Goal: Information Seeking & Learning: Learn about a topic

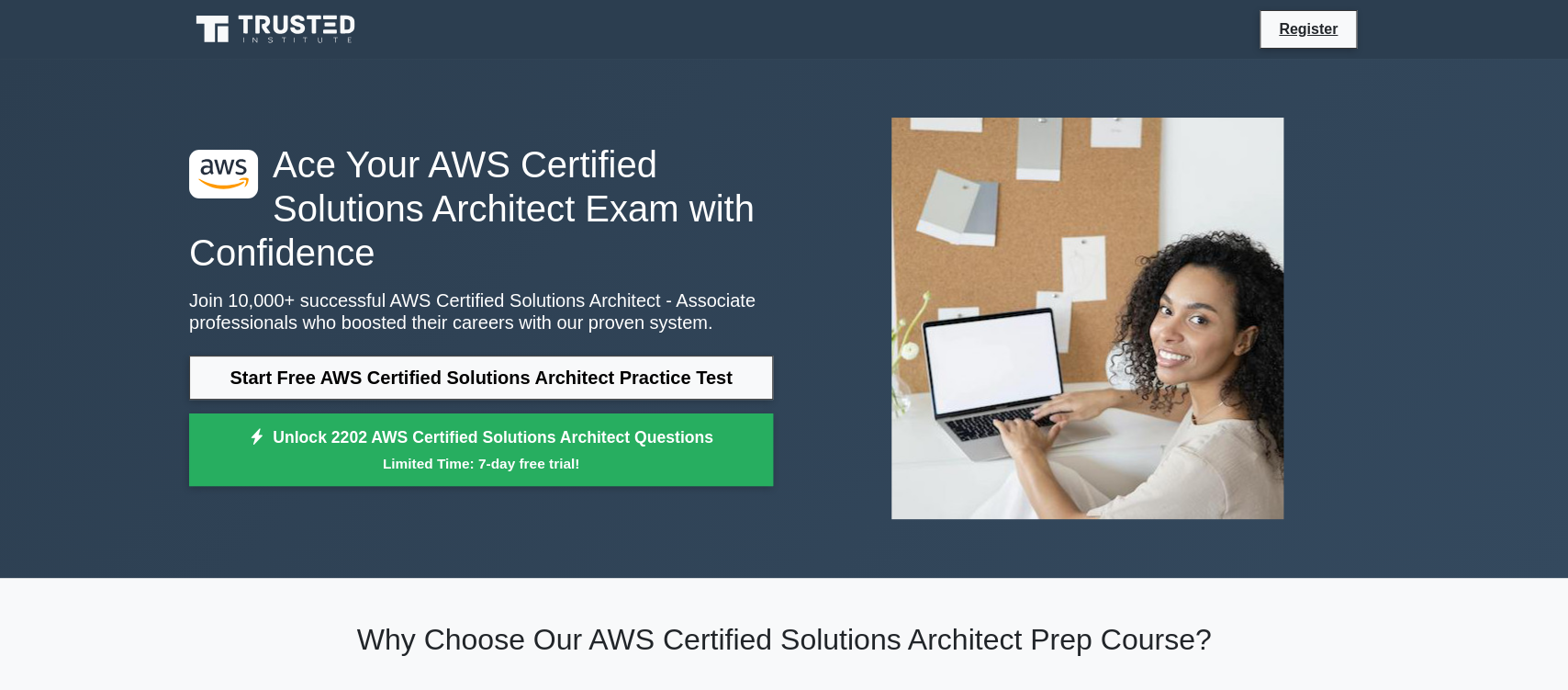
click at [430, 395] on link "Start Free AWS Certified Solutions Architect Practice Test" at bounding box center [480, 377] width 584 height 44
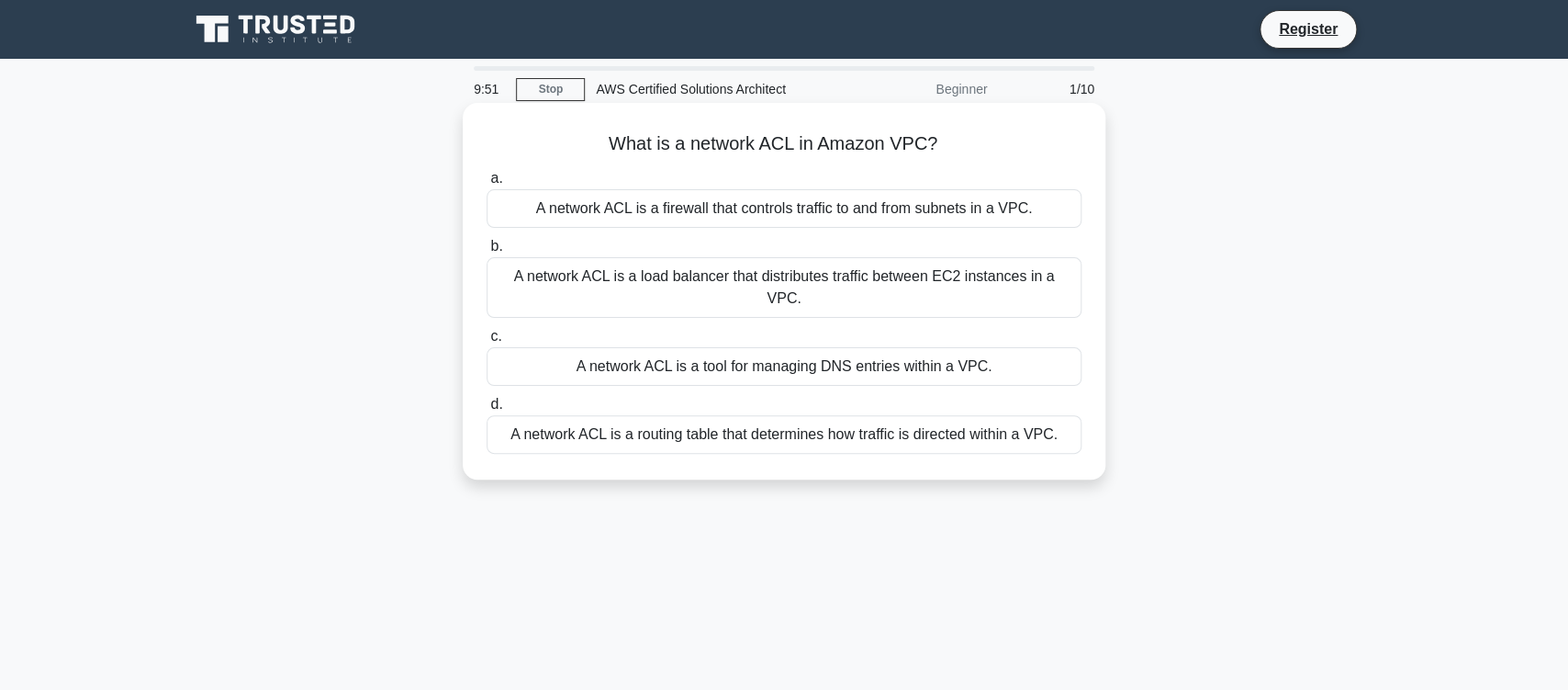
click at [799, 223] on div "A network ACL is a firewall that controls traffic to and from subnets in a VPC." at bounding box center [784, 208] width 595 height 39
click at [487, 184] on input "a. A network ACL is a firewall that controls traffic to and from subnets in a V…" at bounding box center [487, 178] width 0 height 12
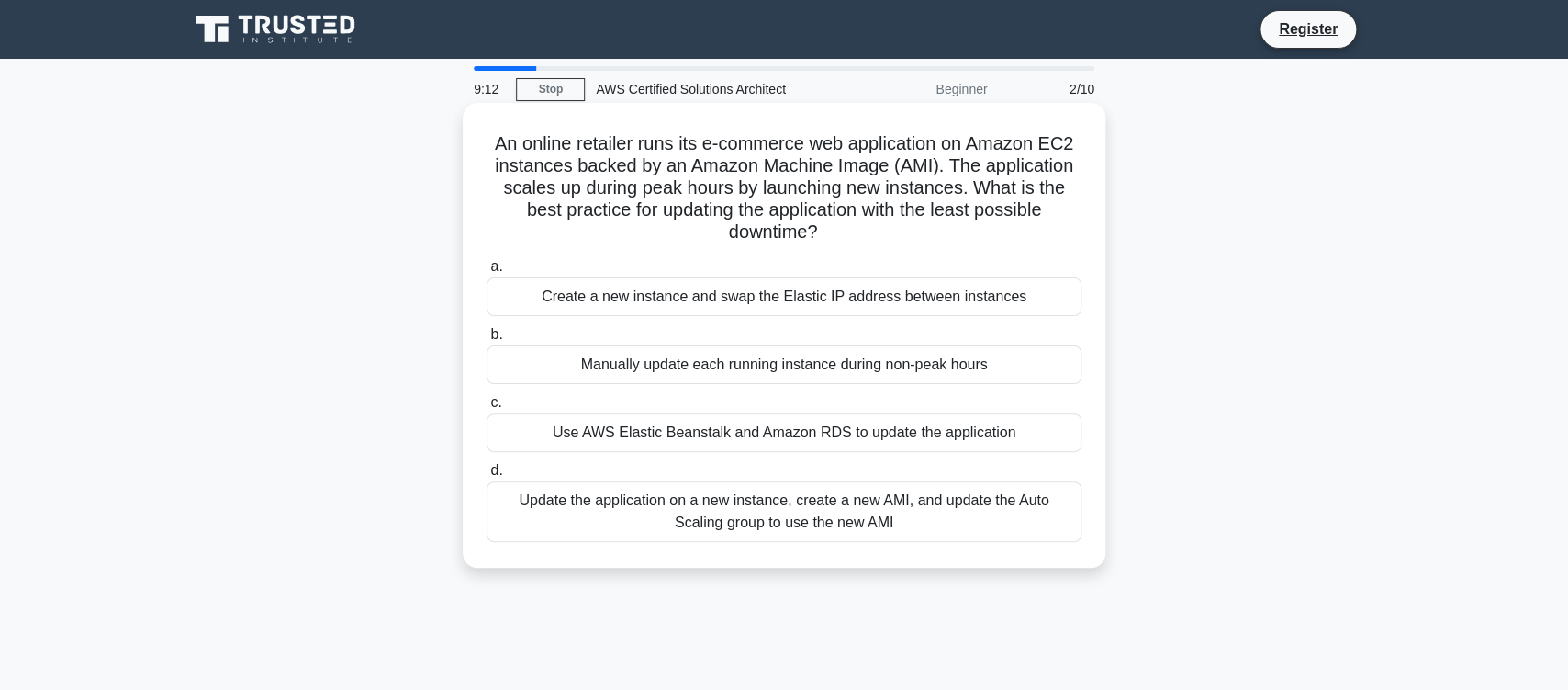
click at [841, 506] on div "Update the application on a new instance, create a new AMI, and update the Auto…" at bounding box center [784, 512] width 595 height 61
click at [487, 477] on input "d. Update the application on a new instance, create a new AMI, and update the A…" at bounding box center [487, 470] width 0 height 12
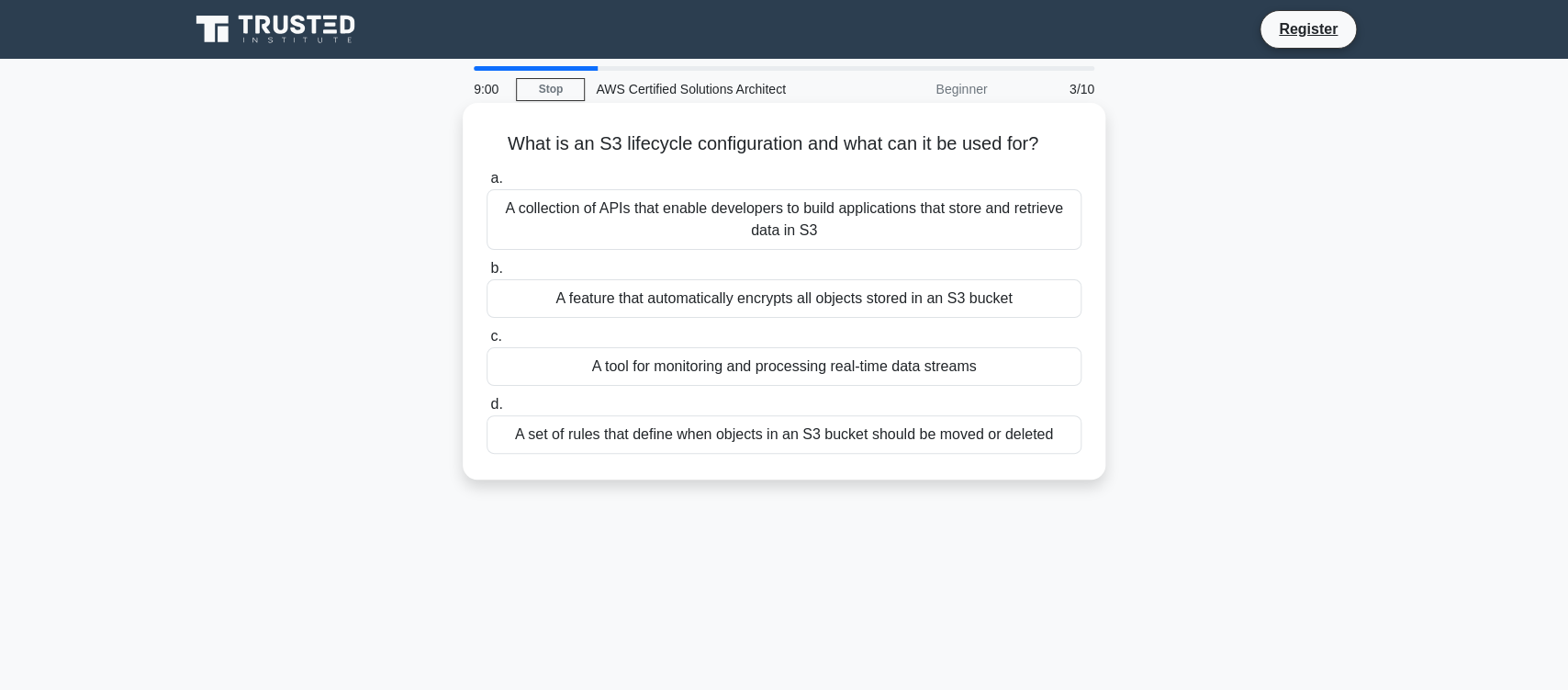
click at [870, 425] on div "A set of rules that define when objects in an S3 bucket should be moved or dele…" at bounding box center [784, 434] width 595 height 39
click at [487, 410] on input "d. A set of rules that define when objects in an S3 bucket should be moved or d…" at bounding box center [487, 404] width 0 height 12
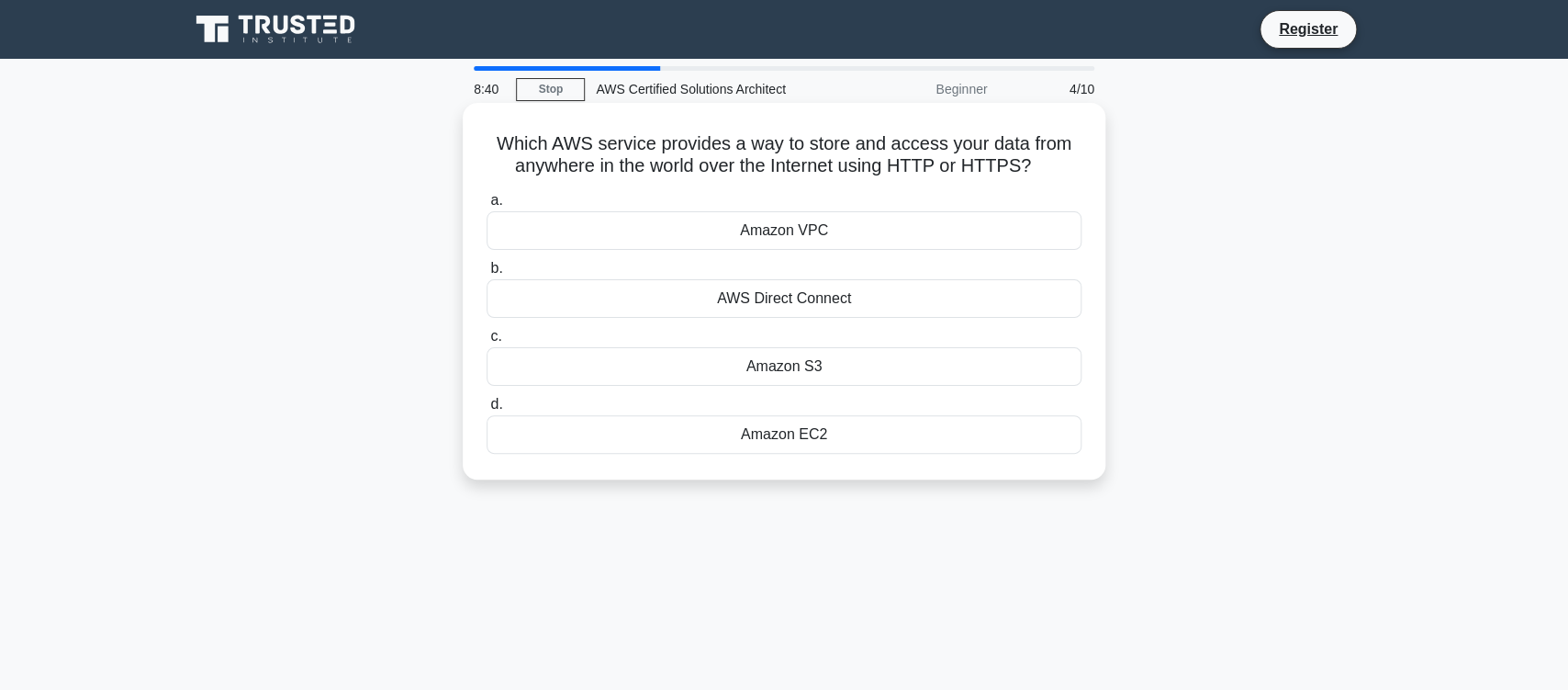
click at [813, 373] on div "Amazon S3" at bounding box center [784, 366] width 595 height 39
click at [487, 343] on input "c. Amazon S3" at bounding box center [487, 337] width 0 height 12
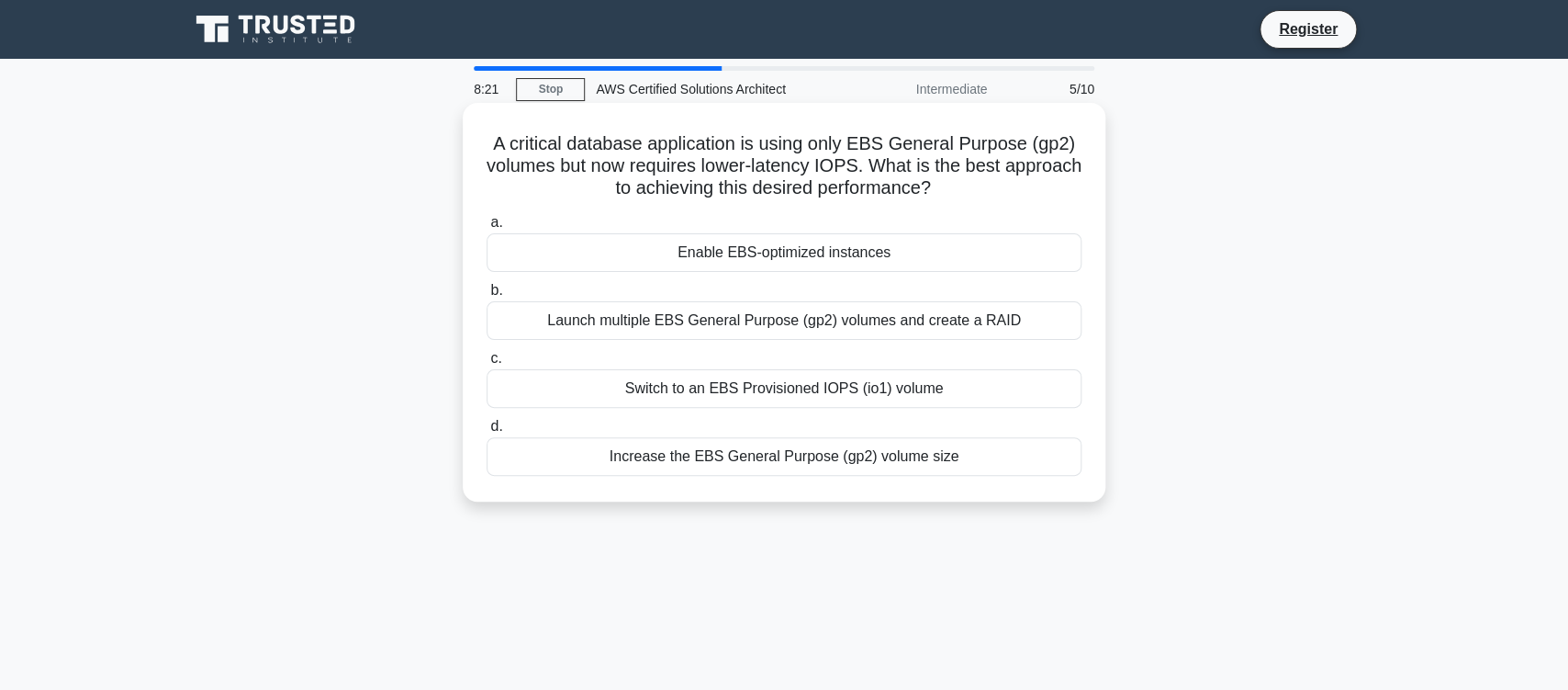
click at [843, 402] on div "Switch to an EBS Provisioned IOPS (io1) volume" at bounding box center [784, 388] width 595 height 39
click at [487, 364] on input "c. Switch to an EBS Provisioned IOPS (io1) volume" at bounding box center [487, 358] width 0 height 12
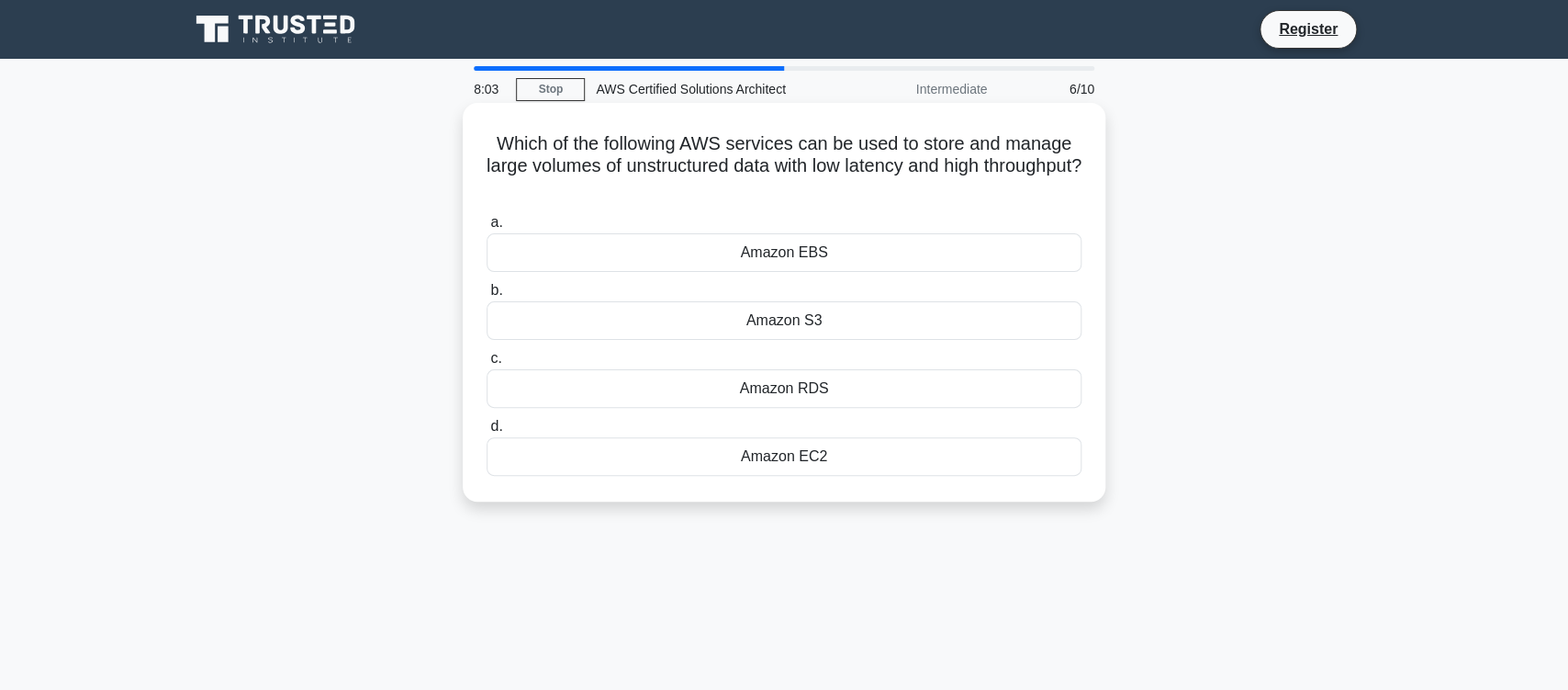
click at [839, 339] on div "Amazon S3" at bounding box center [784, 321] width 595 height 39
click at [487, 297] on input "b. Amazon S3" at bounding box center [487, 291] width 0 height 12
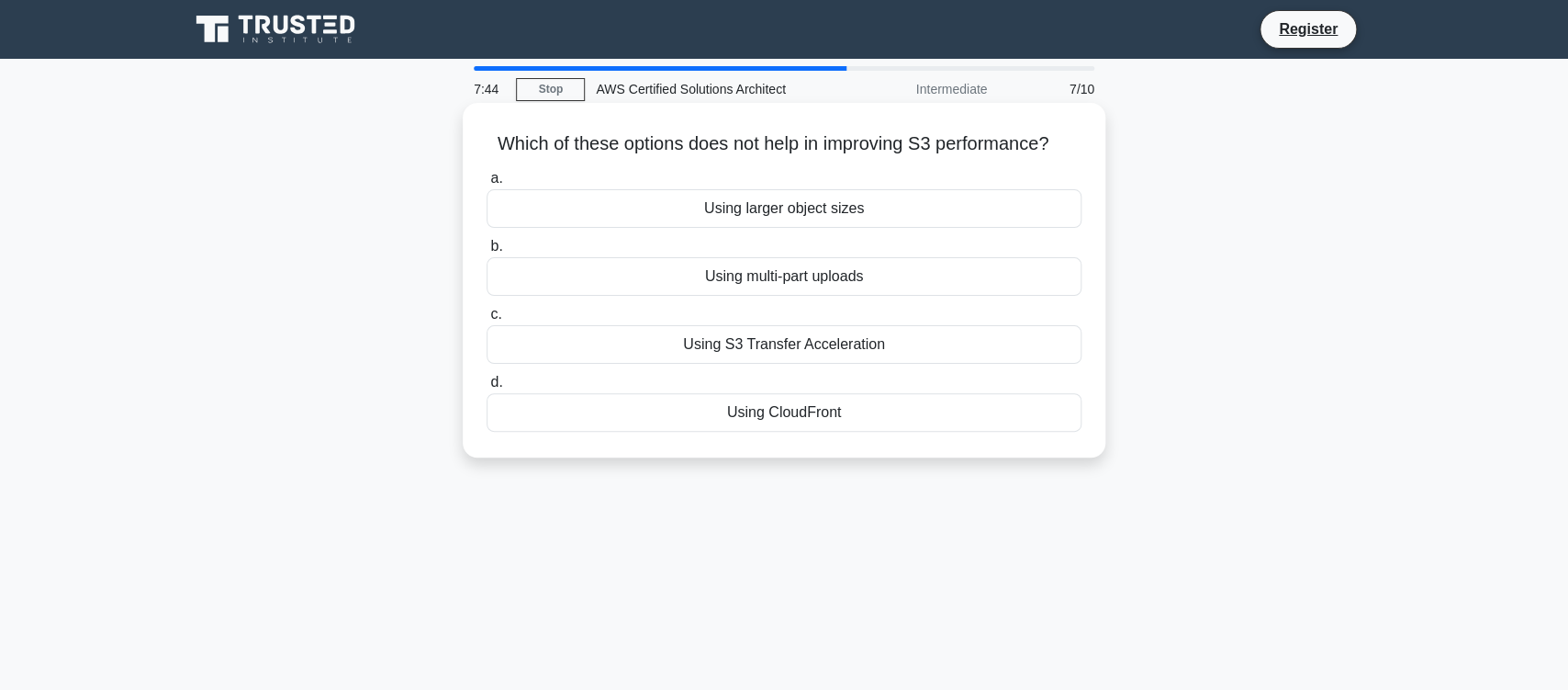
click at [831, 432] on div "Using CloudFront" at bounding box center [784, 412] width 595 height 39
click at [487, 388] on input "d. Using CloudFront" at bounding box center [487, 382] width 0 height 12
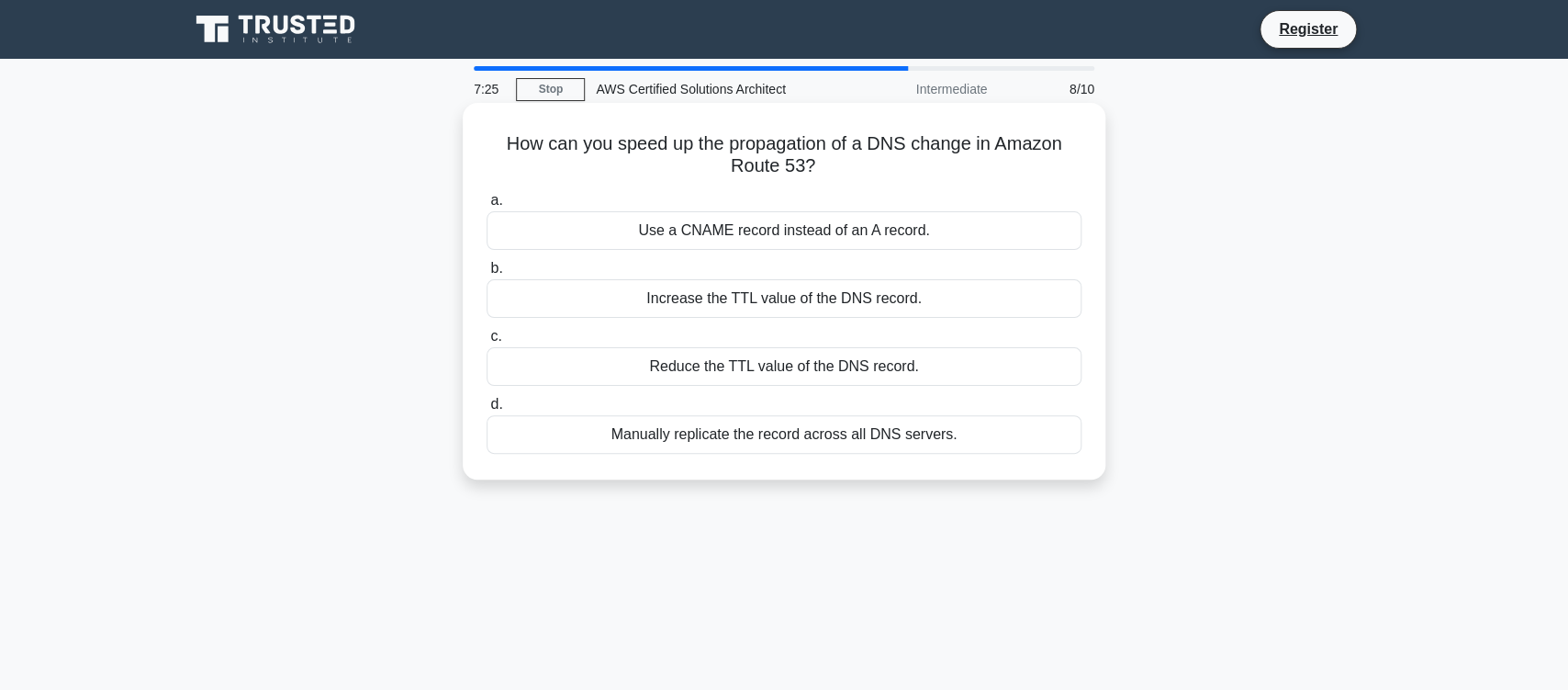
click at [833, 373] on div "Reduce the TTL value of the DNS record." at bounding box center [784, 366] width 595 height 39
click at [487, 343] on input "c. Reduce the TTL value of the DNS record." at bounding box center [487, 337] width 0 height 12
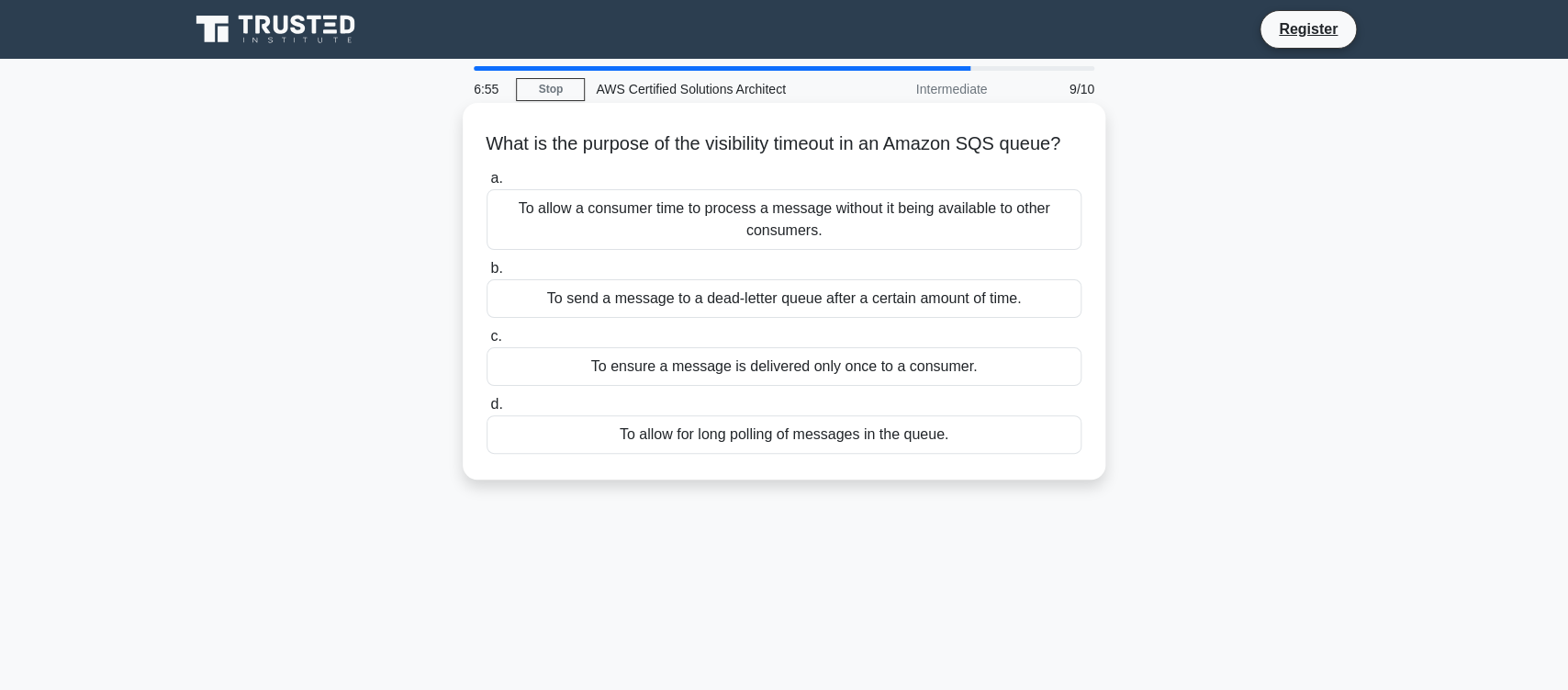
click at [882, 318] on div "To send a message to a dead-letter queue after a certain amount of time." at bounding box center [784, 299] width 595 height 39
click at [487, 275] on input "b. To send a message to a dead-letter queue after a certain amount of time." at bounding box center [487, 268] width 0 height 12
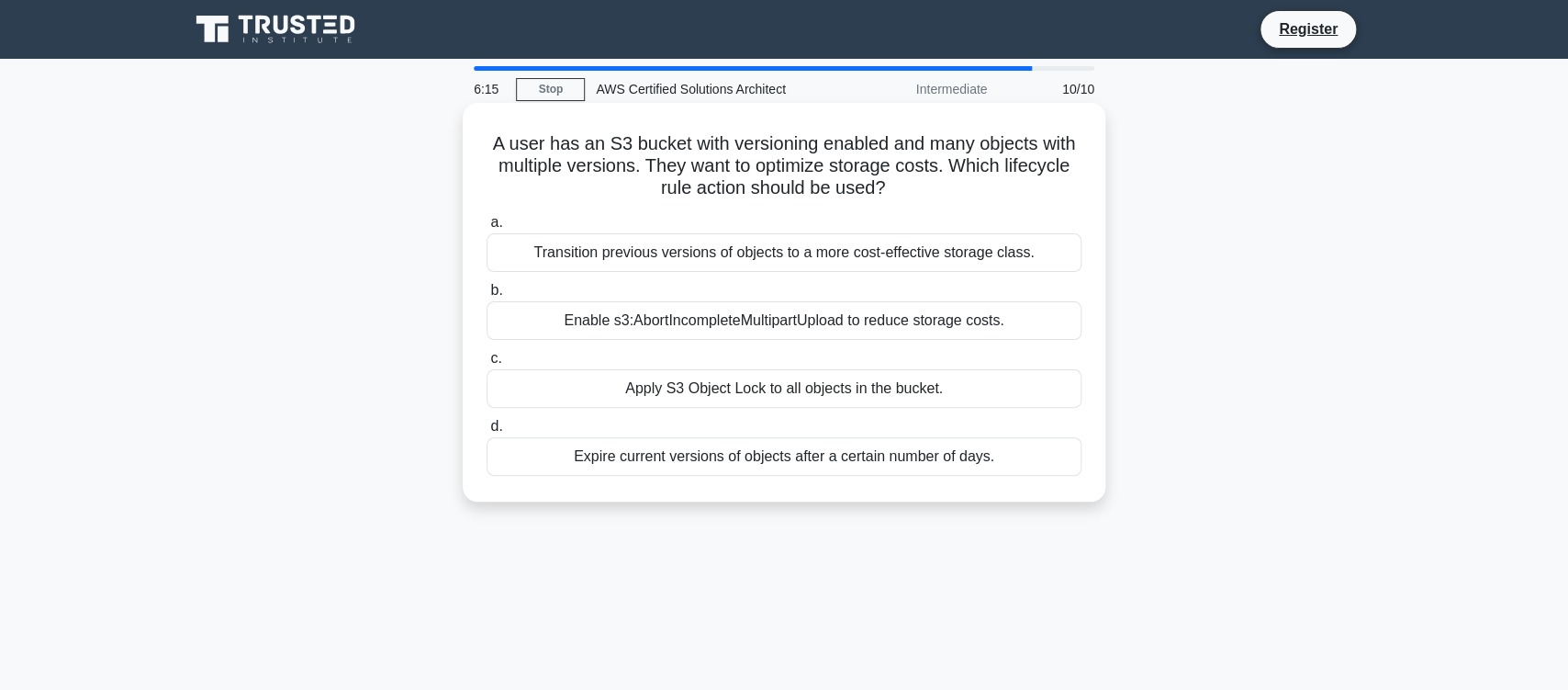
click at [933, 253] on div "Transition previous versions of objects to a more cost-effective storage class." at bounding box center [784, 253] width 595 height 39
click at [487, 229] on input "a. Transition previous versions of objects to a more cost-effective storage cla…" at bounding box center [487, 222] width 0 height 12
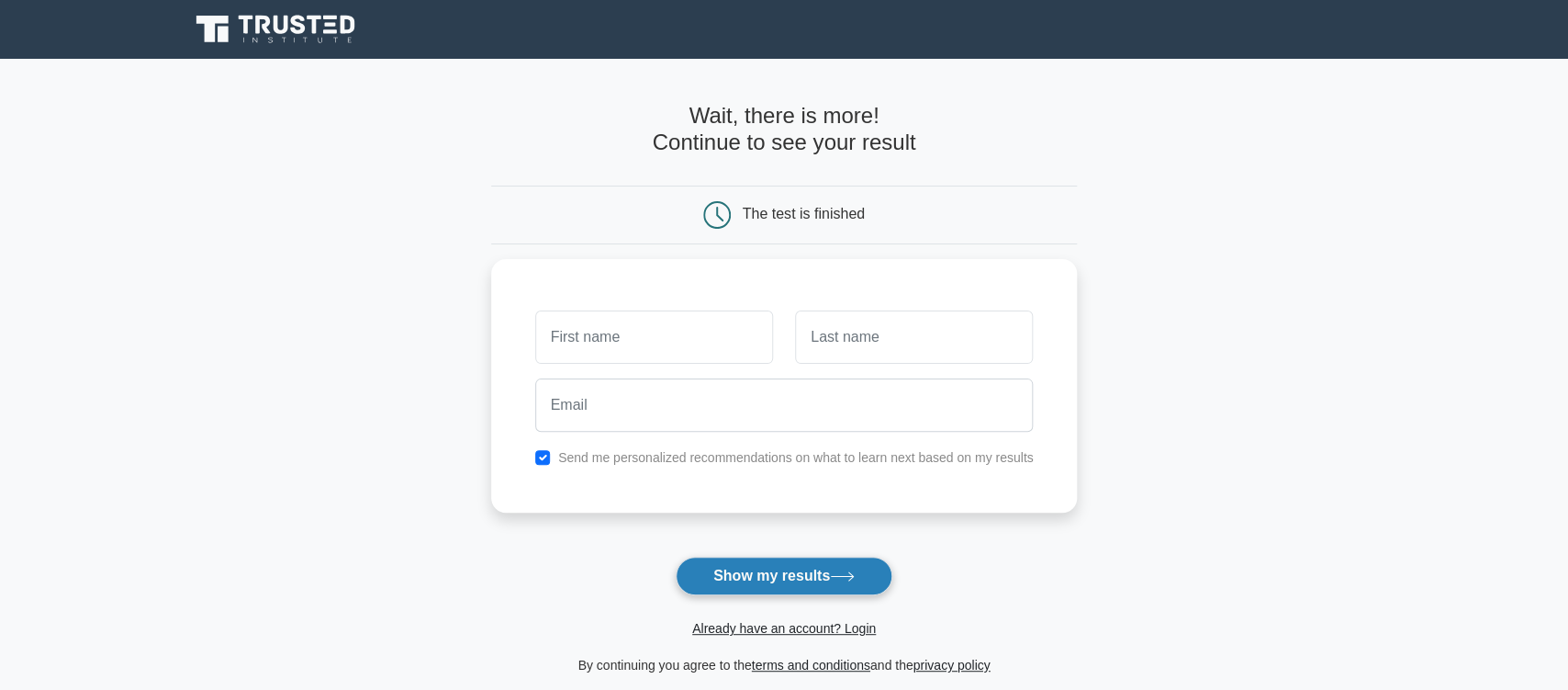
click at [819, 578] on button "Show my results" at bounding box center [784, 577] width 217 height 39
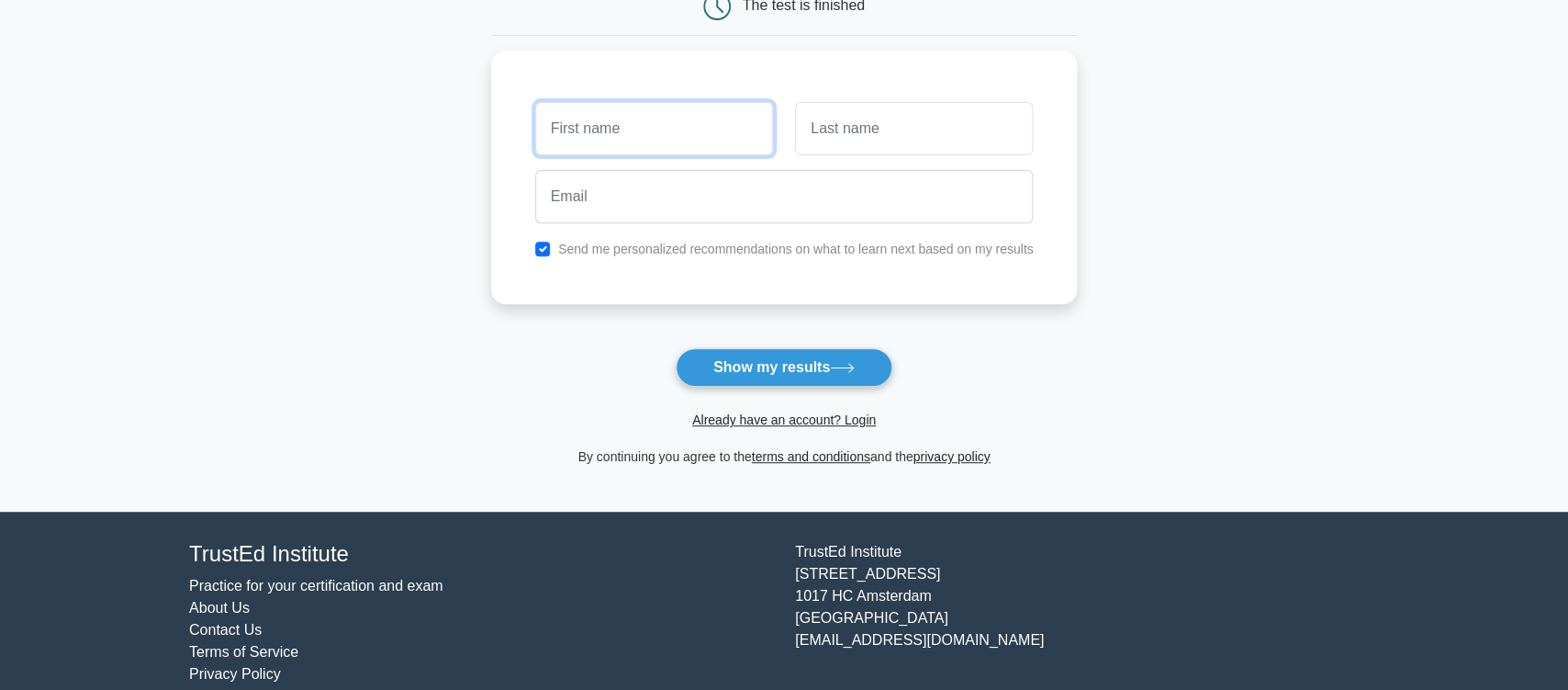
scroll to position [197, 0]
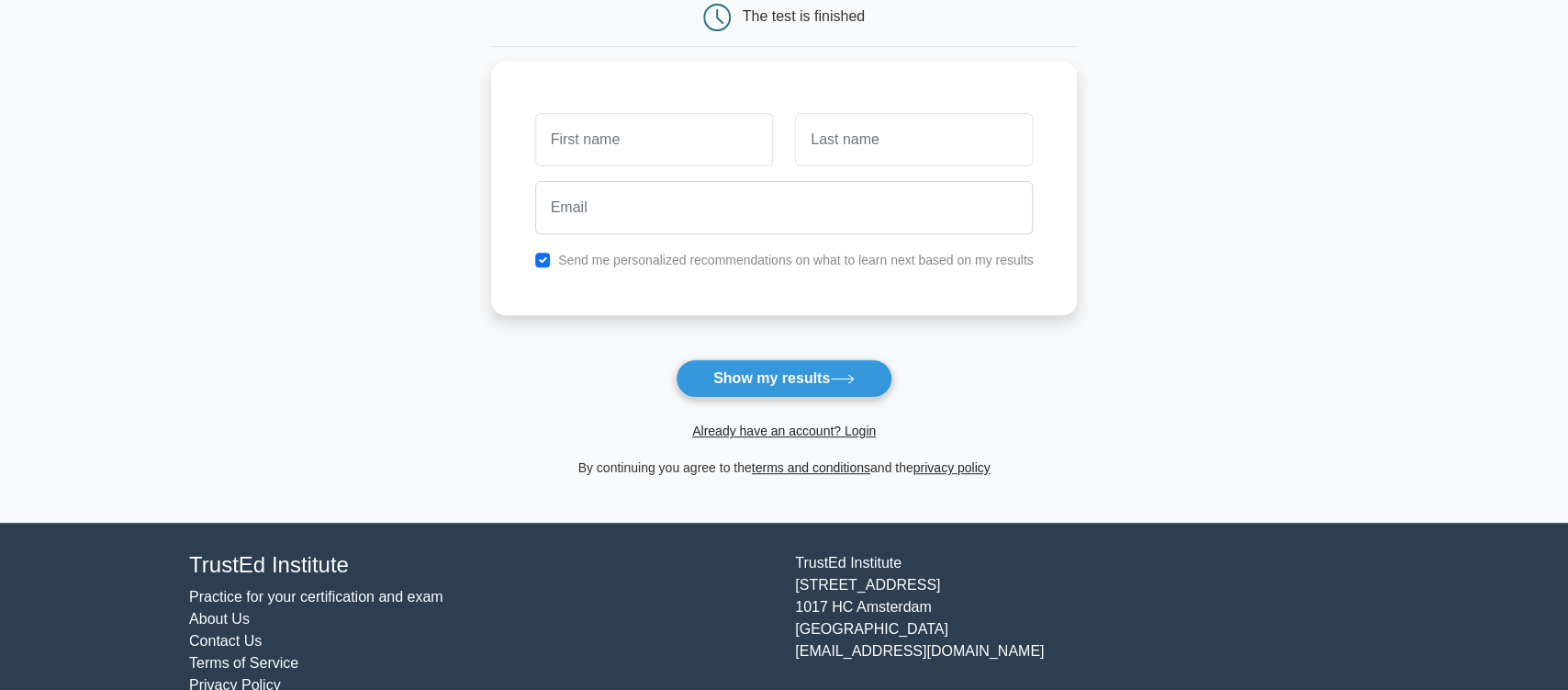
click at [959, 371] on form "Wait, there is more! Continue to see your result The test is finished and the" at bounding box center [784, 192] width 586 height 574
